Goal: Task Accomplishment & Management: Manage account settings

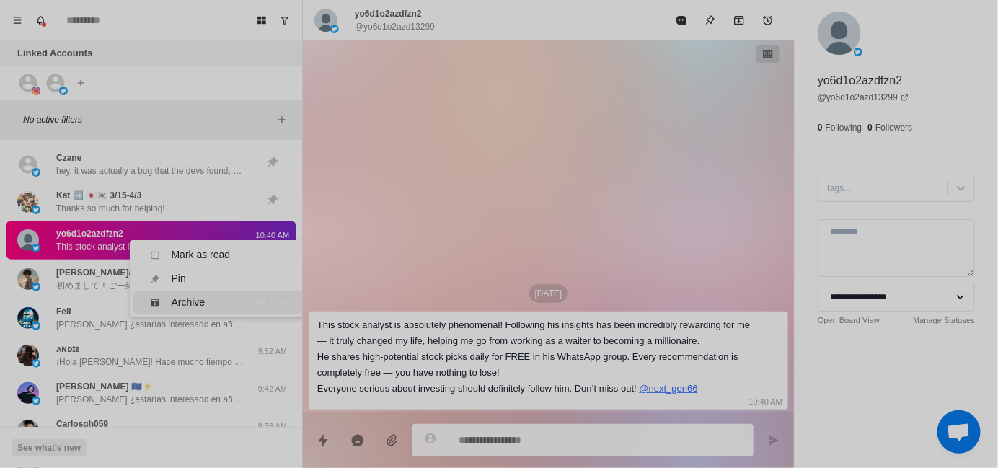
click at [192, 299] on div "Archive" at bounding box center [189, 302] width 34 height 15
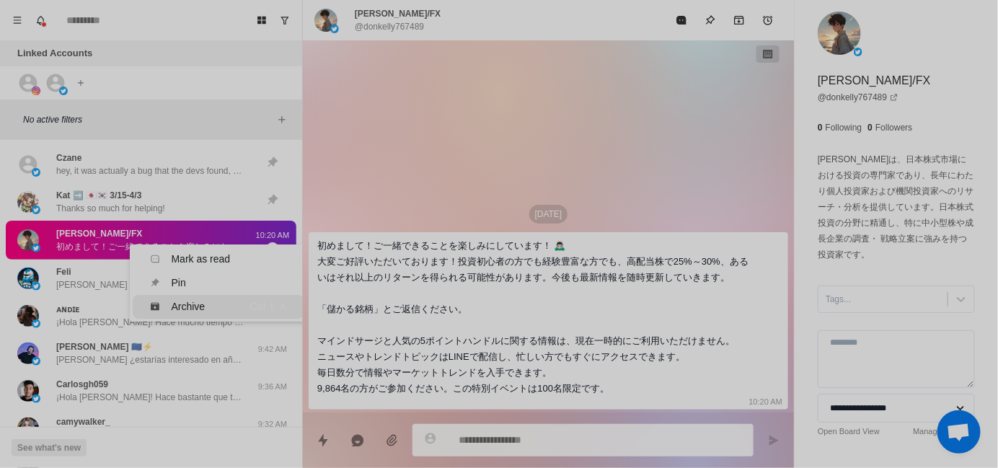
click at [187, 301] on div "Archive" at bounding box center [189, 306] width 34 height 15
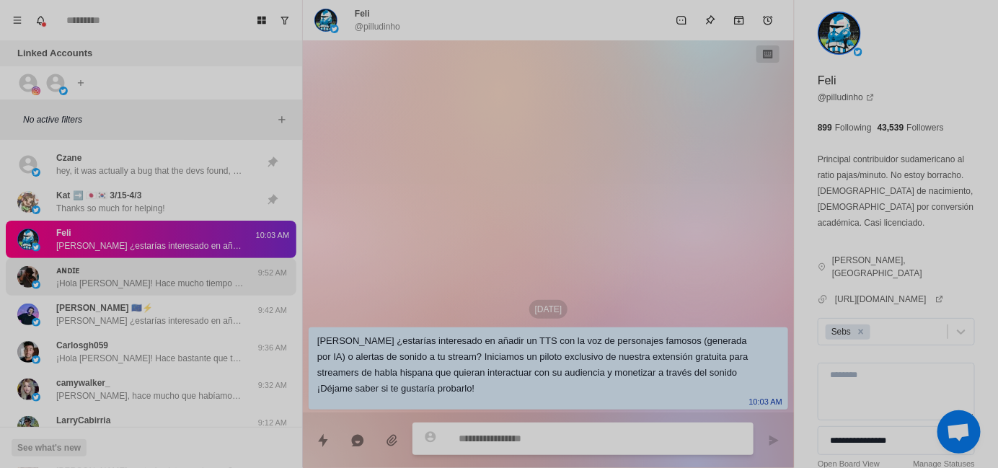
click at [153, 268] on div "ᴀɴᴅɪᴇ ¡Hola [PERSON_NAME]! Hace mucho tiempo que habíamos hablado, sólo quería …" at bounding box center [149, 277] width 187 height 26
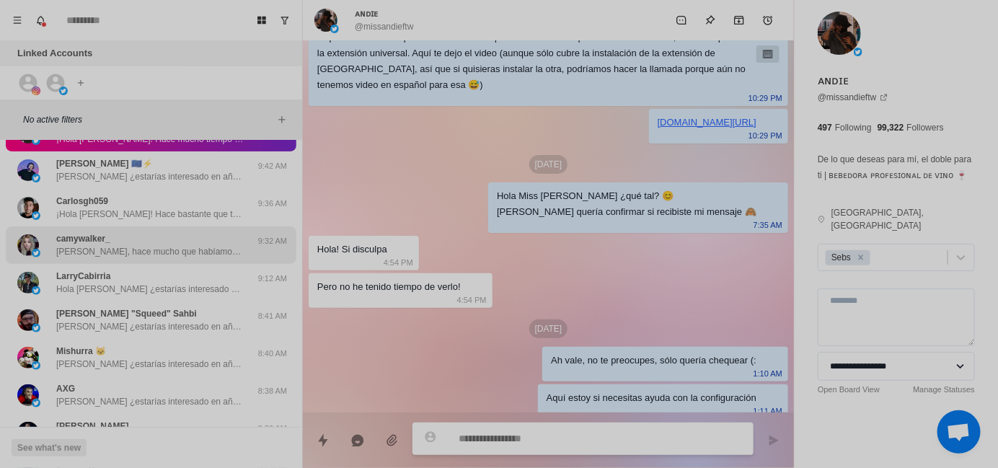
scroll to position [1179, 0]
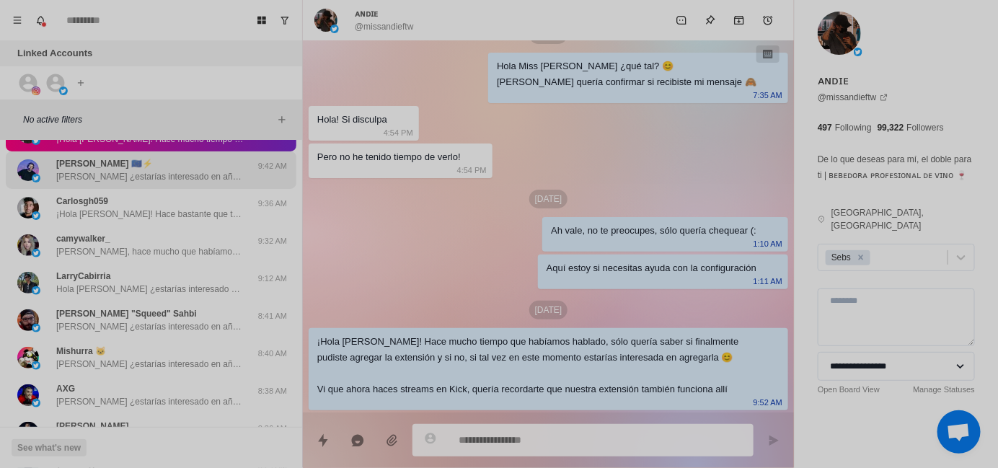
click at [155, 182] on div "[PERSON_NAME] 🇪🇺⚡ [PERSON_NAME] ¿estarías interesado en añadir un TTS con la vo…" at bounding box center [151, 169] width 291 height 37
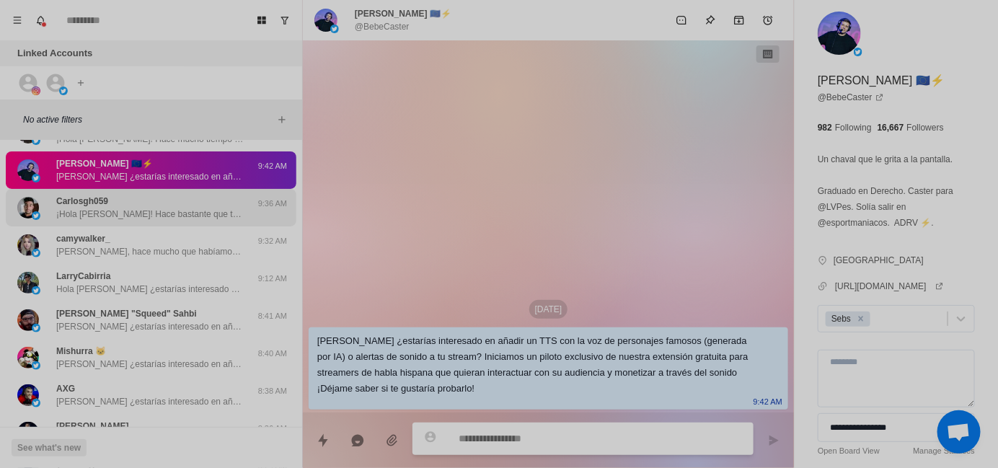
click at [156, 205] on div "Carlosgh059 ¡Hola [PERSON_NAME]! Hace bastante que te había escrito, sólo querí…" at bounding box center [149, 208] width 187 height 26
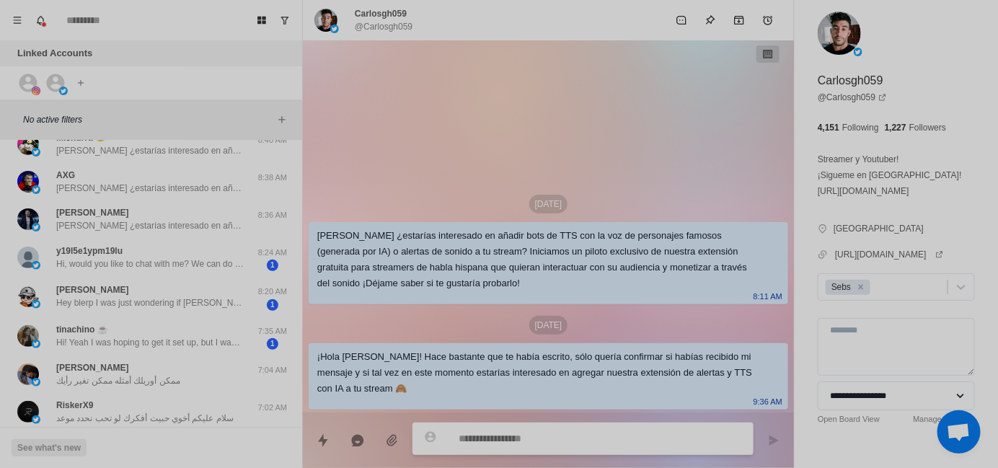
scroll to position [361, 0]
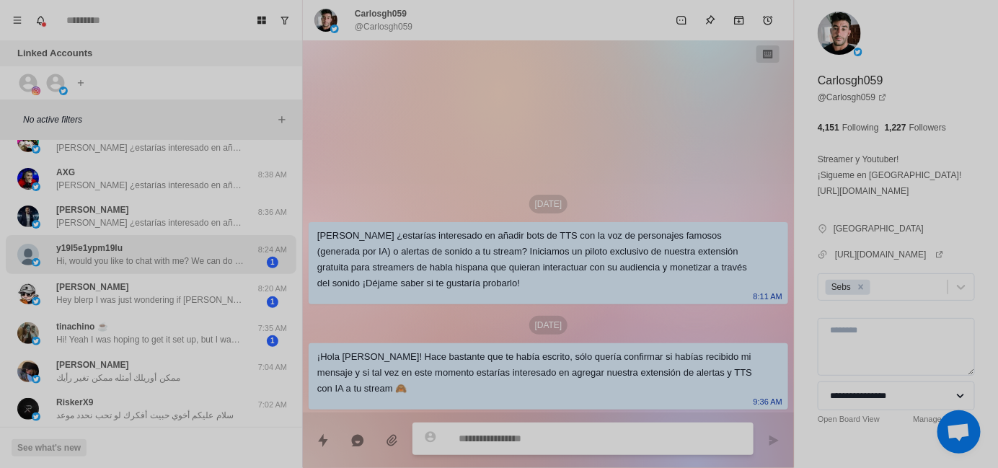
click at [162, 265] on p "Hi, would you like to chat with me? We can do whatever you want." at bounding box center [149, 261] width 187 height 13
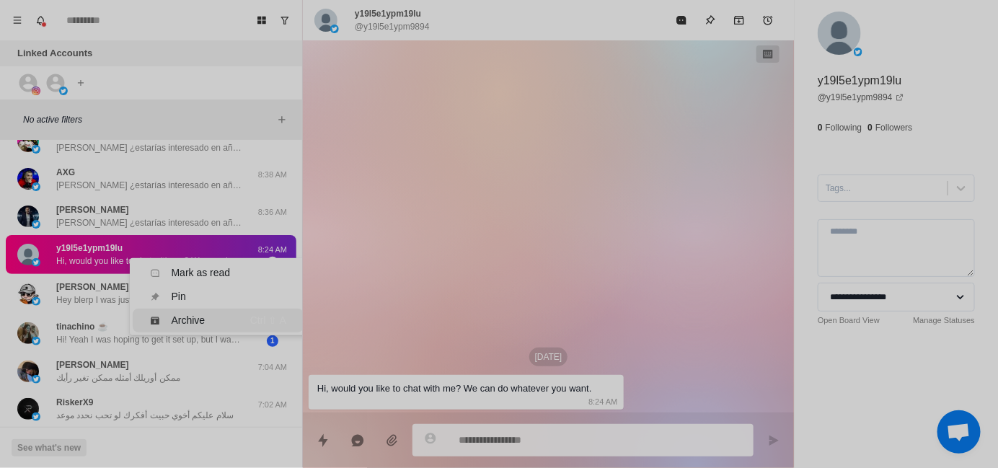
click at [177, 314] on div "Archive" at bounding box center [189, 320] width 34 height 15
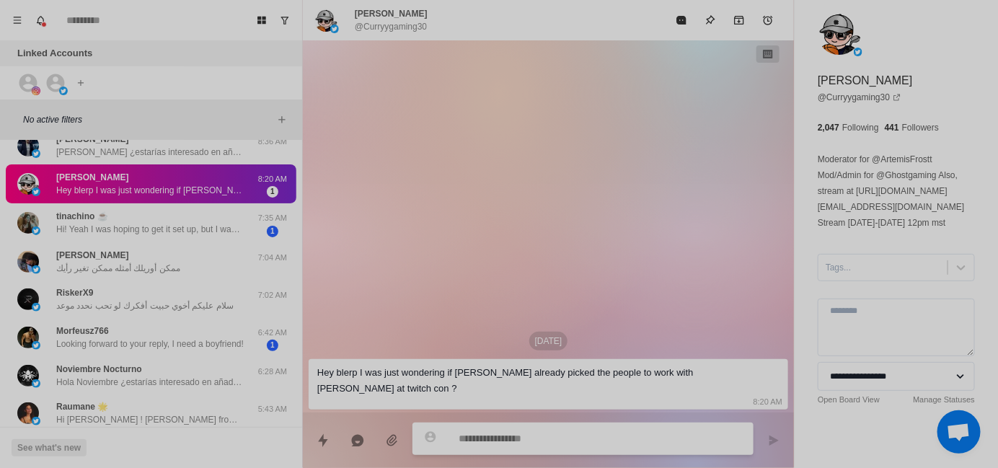
scroll to position [433, 0]
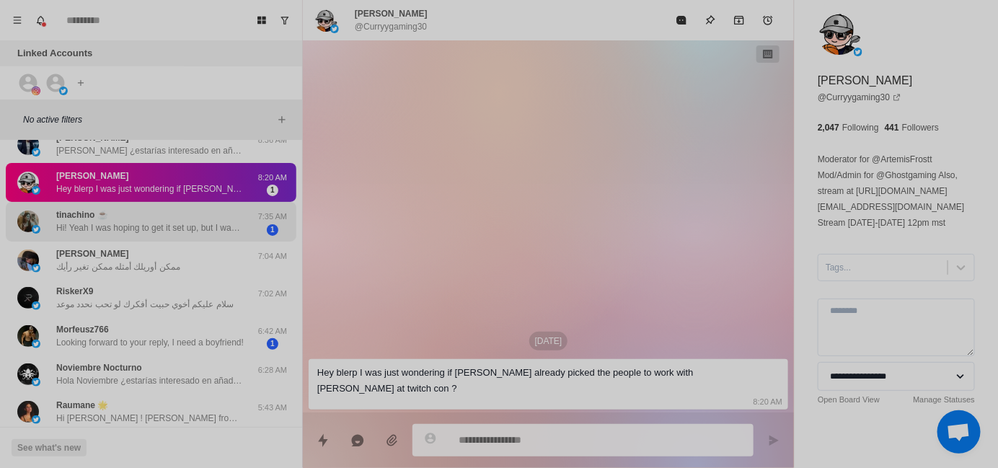
click at [131, 226] on p "Hi! Yeah I was hoping to get it set up, but I was having a hard time finding th…" at bounding box center [149, 227] width 187 height 13
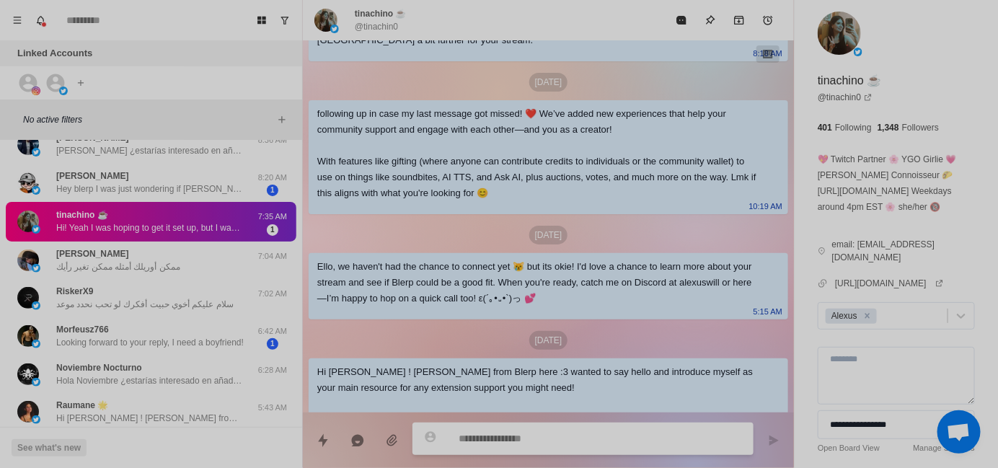
scroll to position [193, 0]
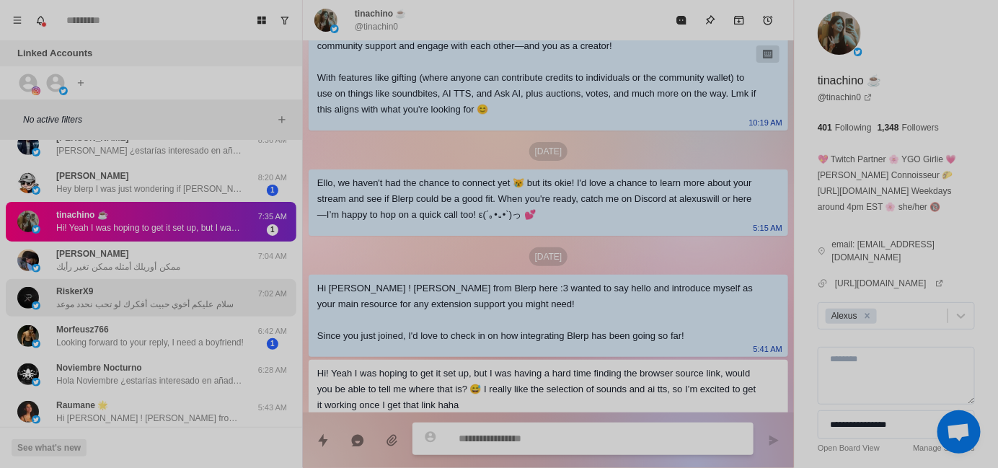
click at [141, 279] on div "RiskerX9 سلام عليكم أخوي حبيت أفكرك لو تحب نحدد موعد 7:02 AM" at bounding box center [151, 297] width 291 height 37
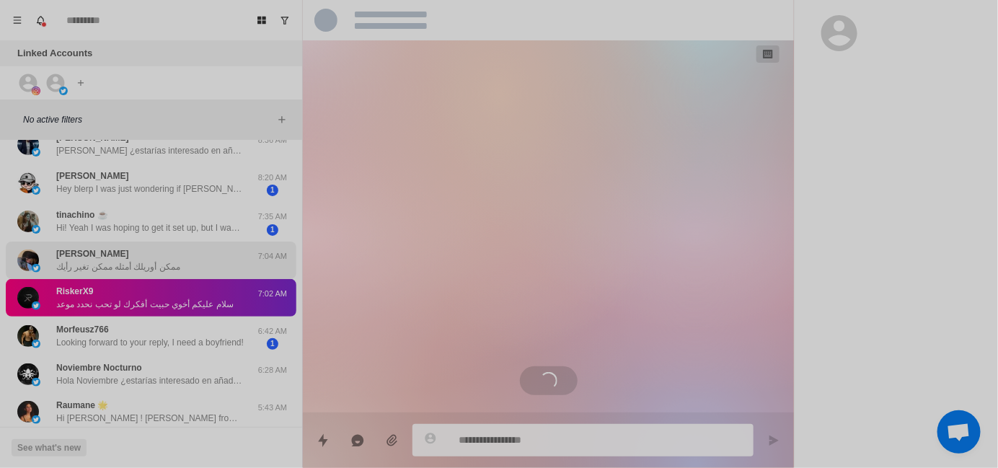
click at [138, 270] on p "ممكن أوريلك أمثله ممكن تغير رأيك" at bounding box center [118, 266] width 124 height 13
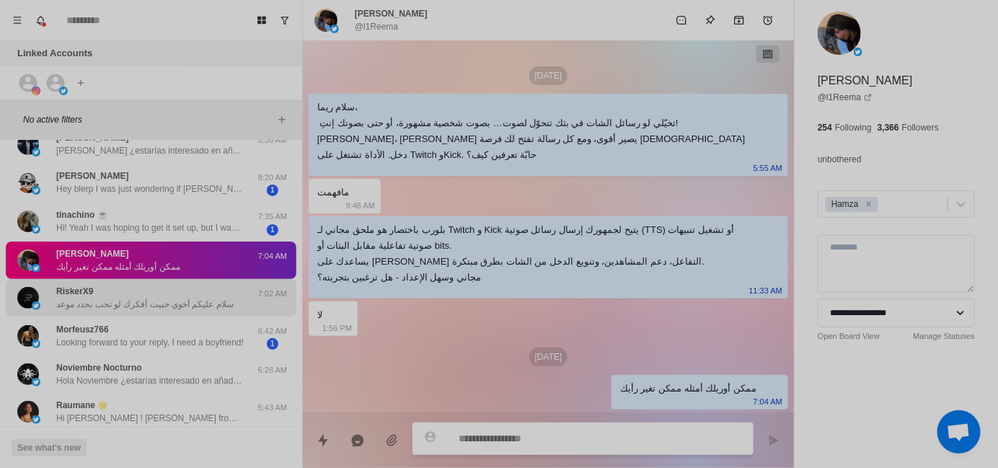
click at [139, 292] on div "RiskerX9 سلام عليكم أخوي حبيت أفكرك لو تحب نحدد موعد" at bounding box center [144, 298] width 177 height 26
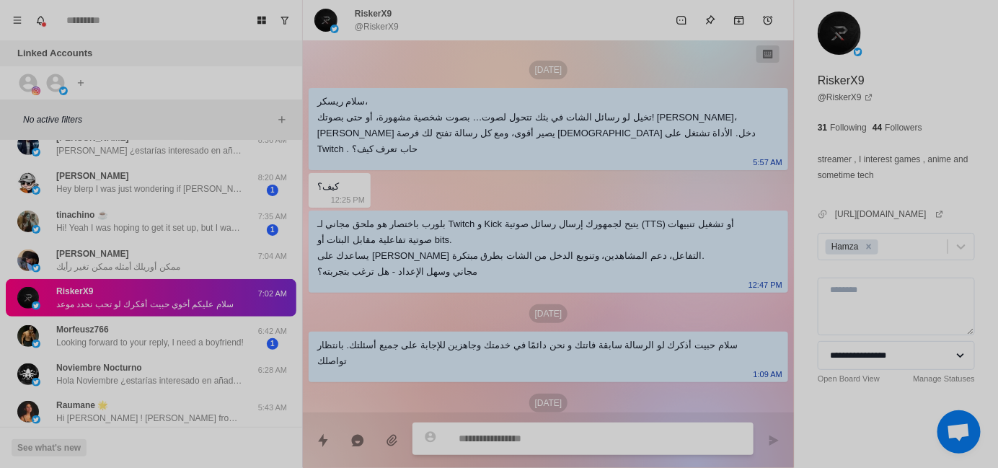
scroll to position [141, 0]
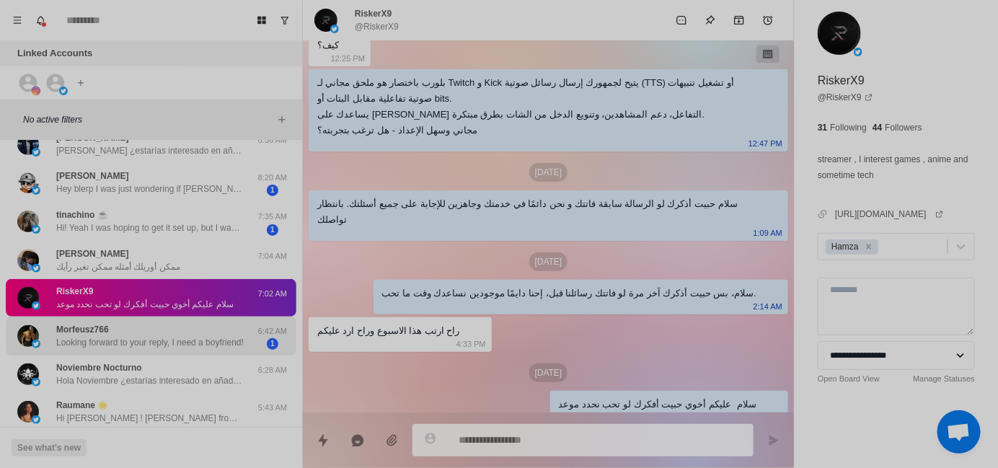
click at [141, 326] on div "Morfeusz766 Looking forward to your reply, I need a boyfriend!" at bounding box center [149, 336] width 187 height 26
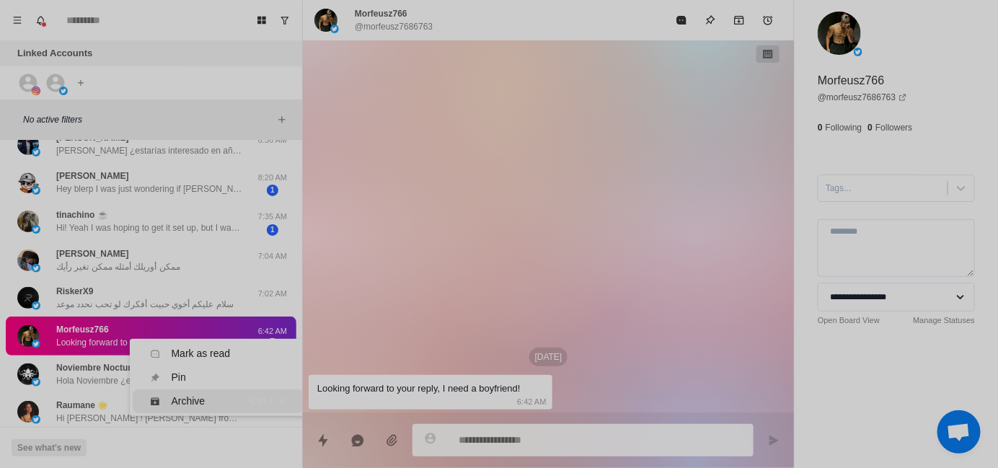
click at [207, 398] on div "Archive" at bounding box center [190, 401] width 81 height 15
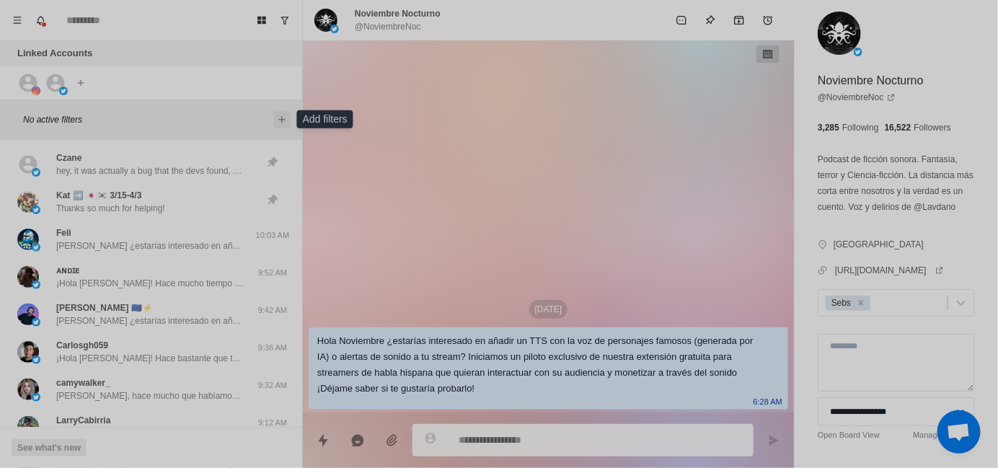
click at [278, 120] on icon "Add filters" at bounding box center [282, 120] width 12 height 12
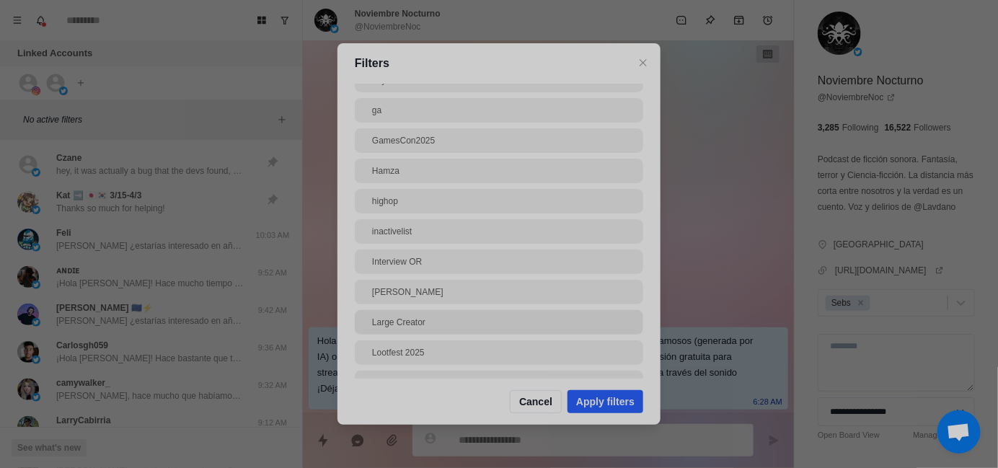
scroll to position [144, 0]
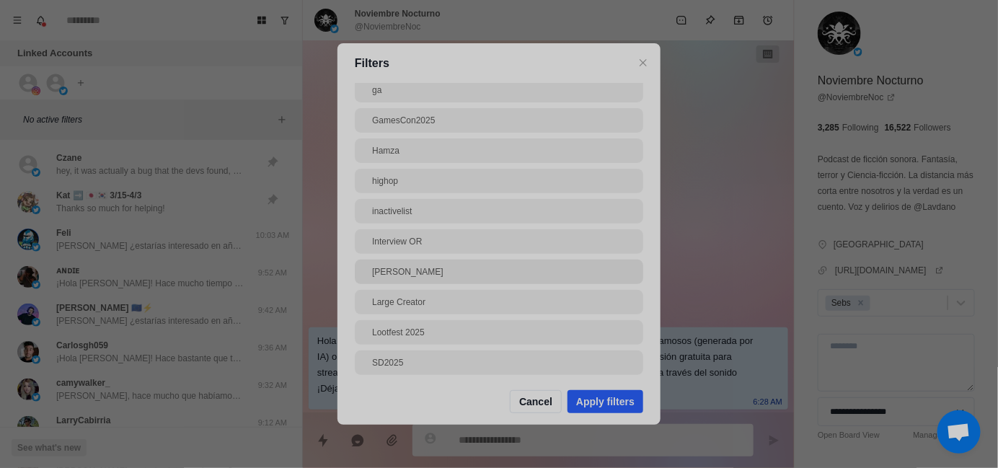
click at [444, 270] on div "[PERSON_NAME]" at bounding box center [499, 271] width 254 height 13
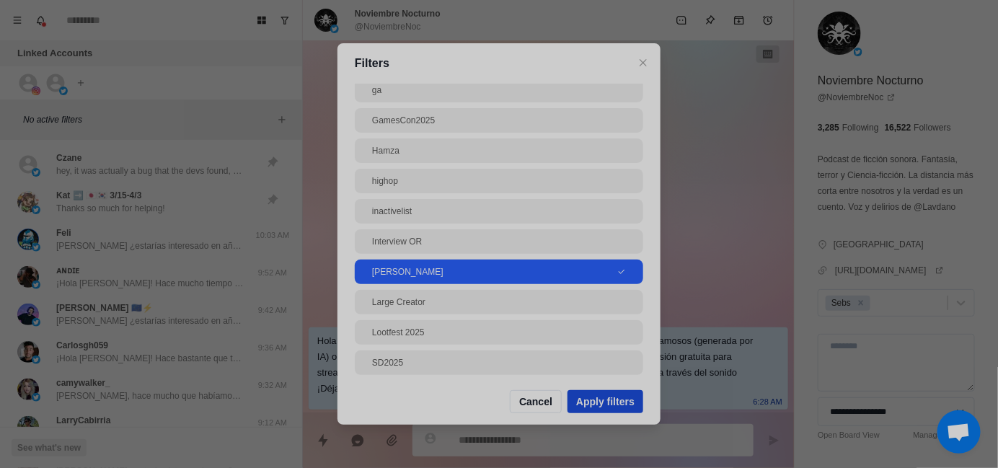
click at [621, 401] on button "Apply filters" at bounding box center [606, 401] width 76 height 23
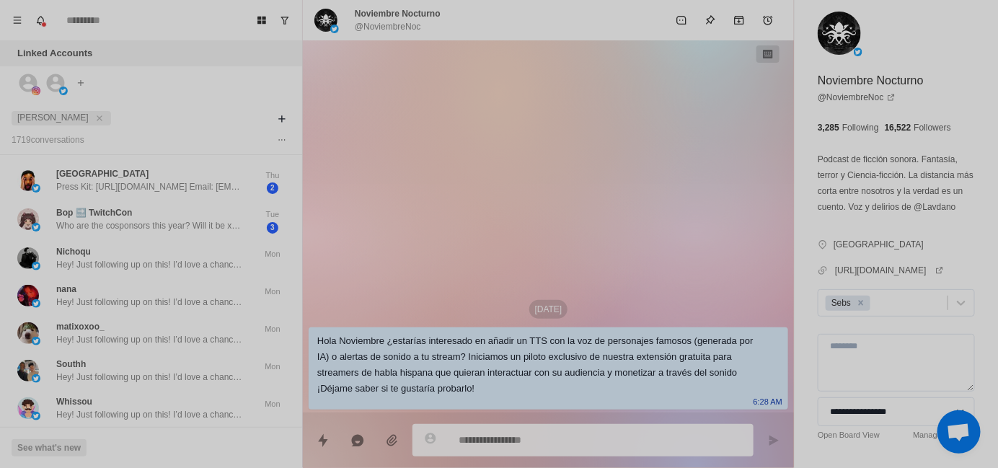
type textarea "*"
